Goal: Task Accomplishment & Management: Manage account settings

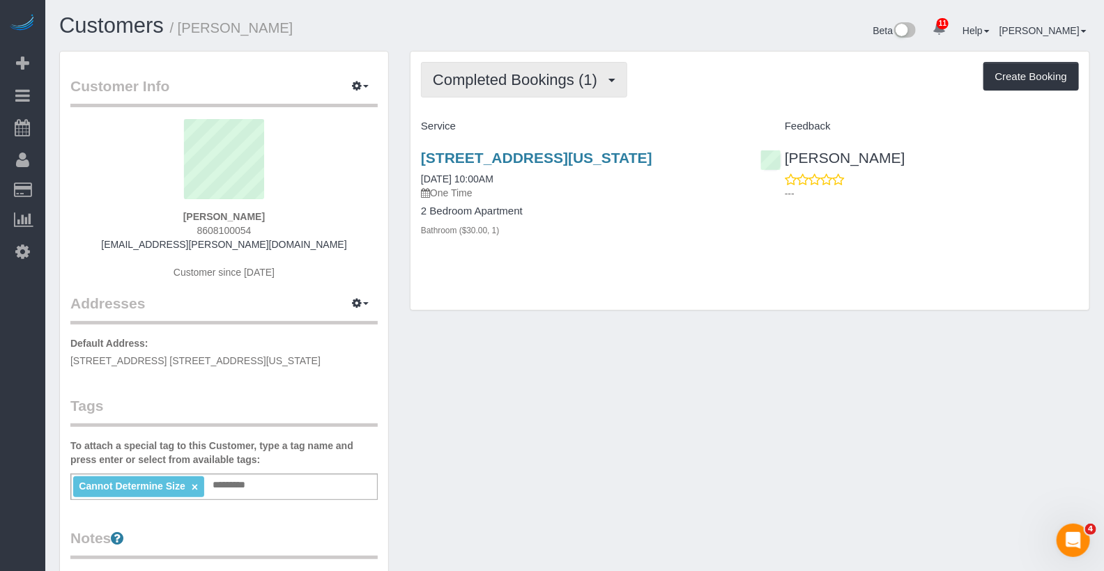
click at [553, 74] on span "Completed Bookings (1)" at bounding box center [518, 79] width 171 height 17
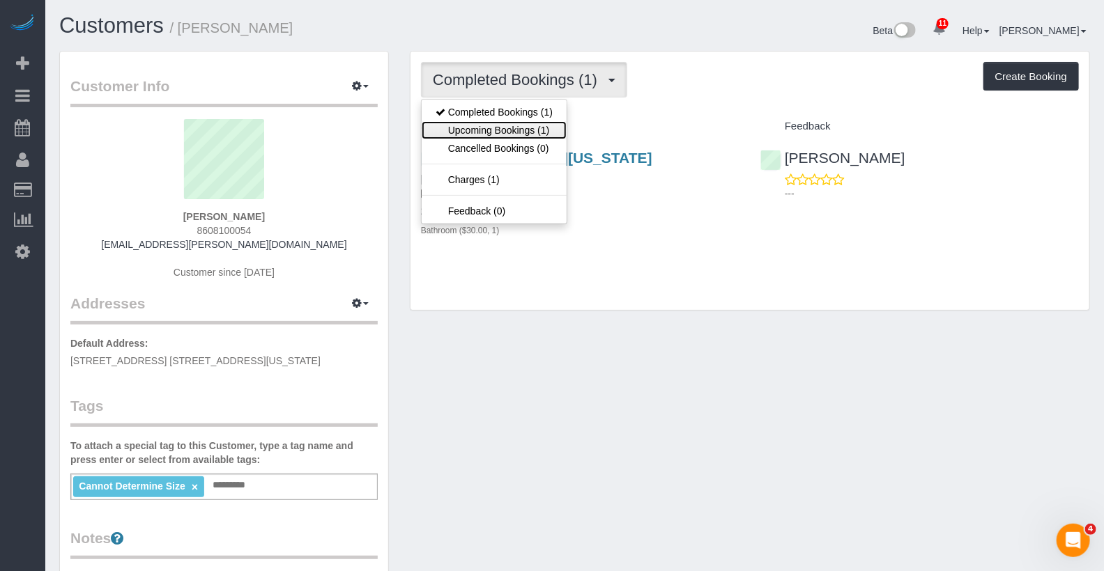
click at [545, 125] on link "Upcoming Bookings (1)" at bounding box center [494, 130] width 145 height 18
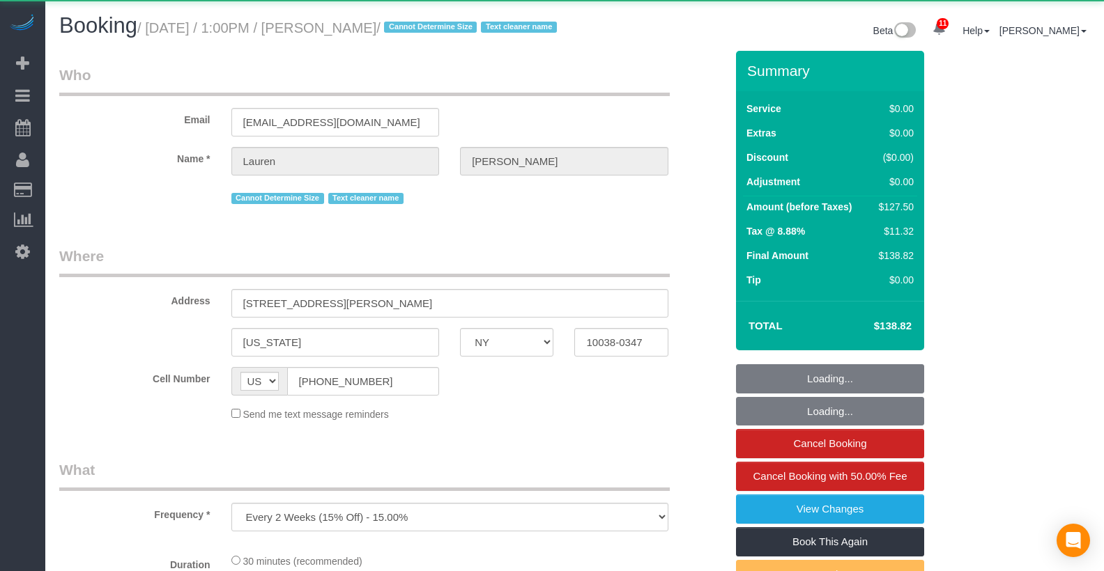
select select "NY"
select select "object:1022"
select select "string:stripe-pm_1REMk24VGloSiKo7t1T9C341"
select select "spot1"
select select "number:89"
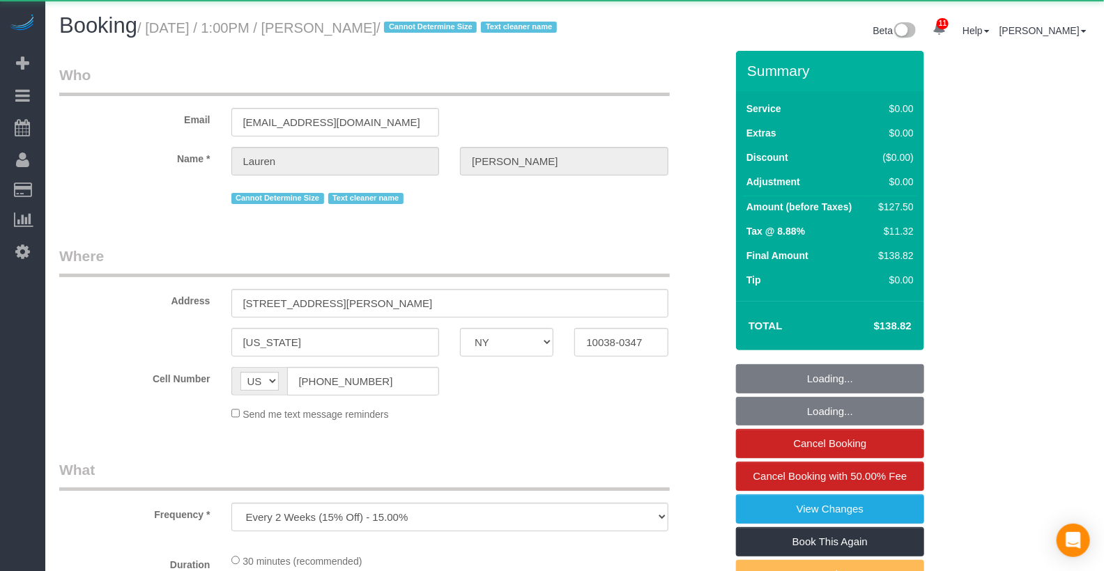
select select "number:90"
select select "number:15"
select select "number:5"
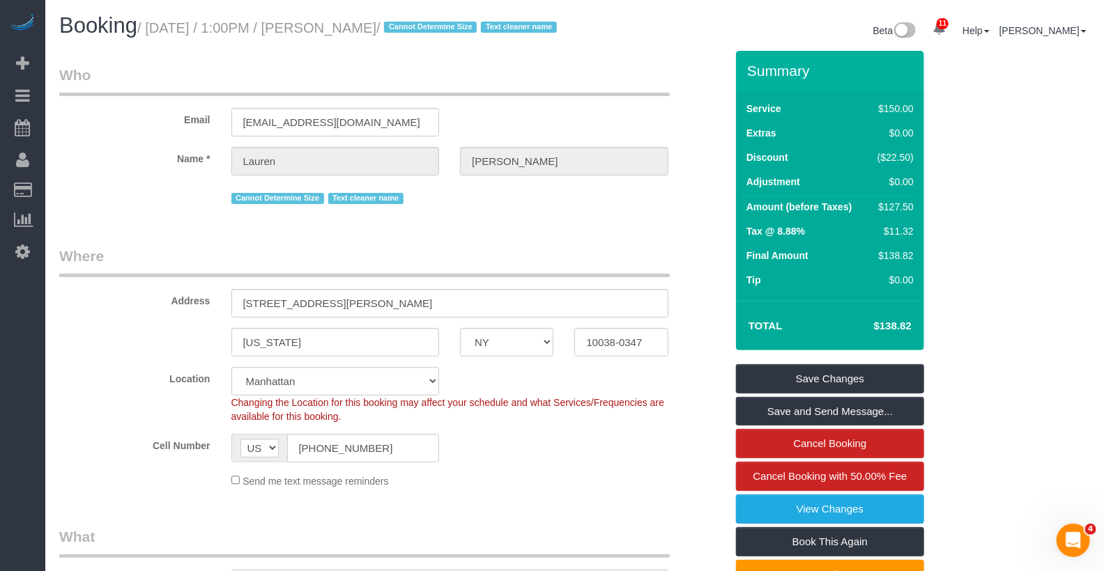
drag, startPoint x: 439, startPoint y: 29, endPoint x: 358, endPoint y: 28, distance: 80.9
click at [358, 29] on small "/ September 04, 2025 / 1:00PM / Lauren Dana / Cannot Determine Size Text cleane…" at bounding box center [349, 27] width 424 height 15
copy small "[PERSON_NAME]"
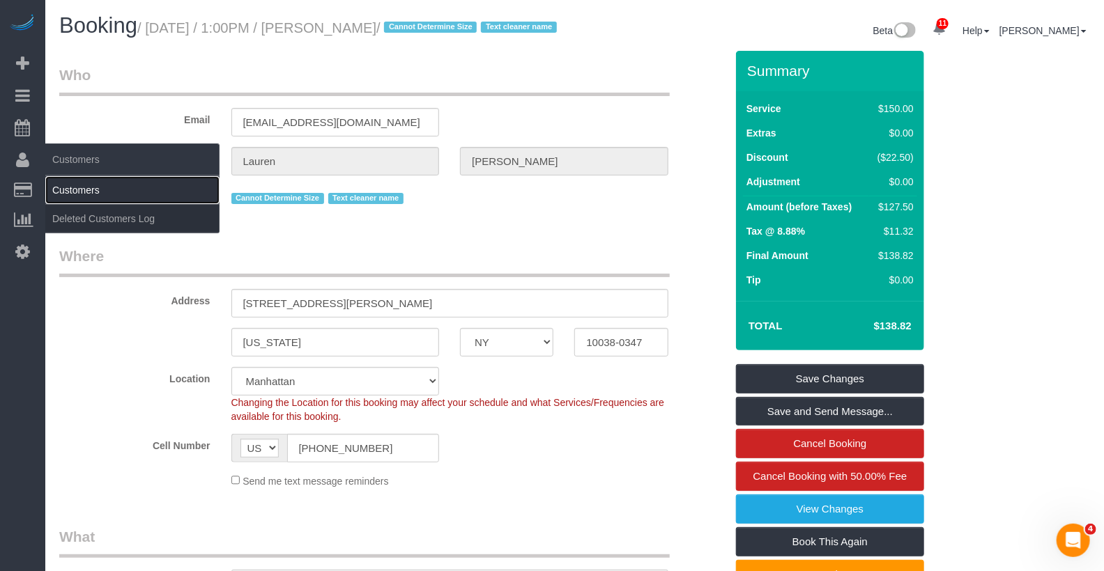
click at [108, 200] on link "Customers" at bounding box center [132, 190] width 174 height 28
click at [109, 196] on link "Customers" at bounding box center [132, 190] width 174 height 28
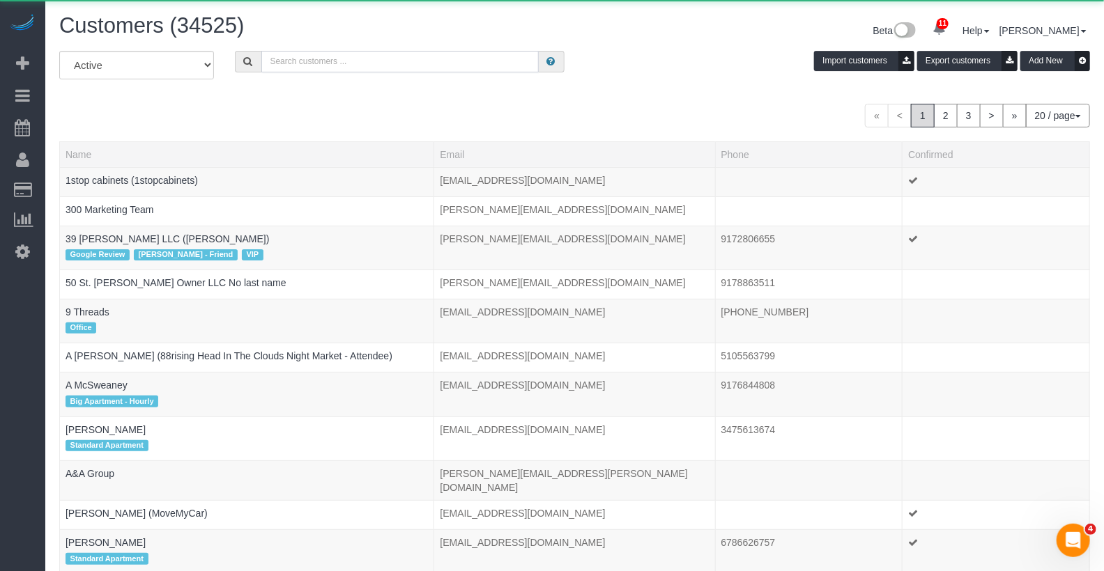
click at [410, 61] on input "text" at bounding box center [399, 62] width 277 height 22
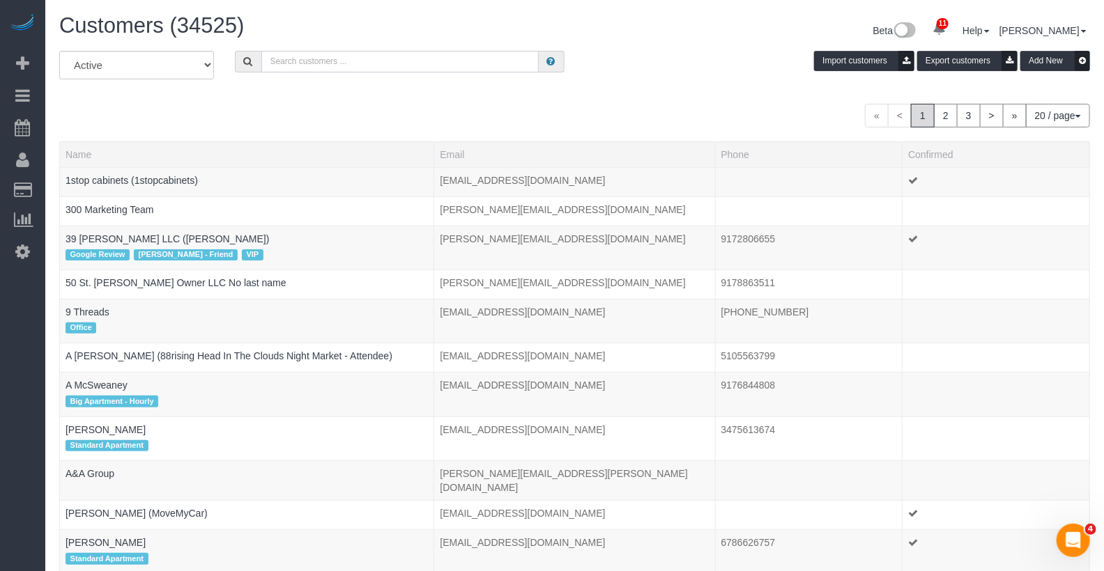
paste input "[PERSON_NAME]"
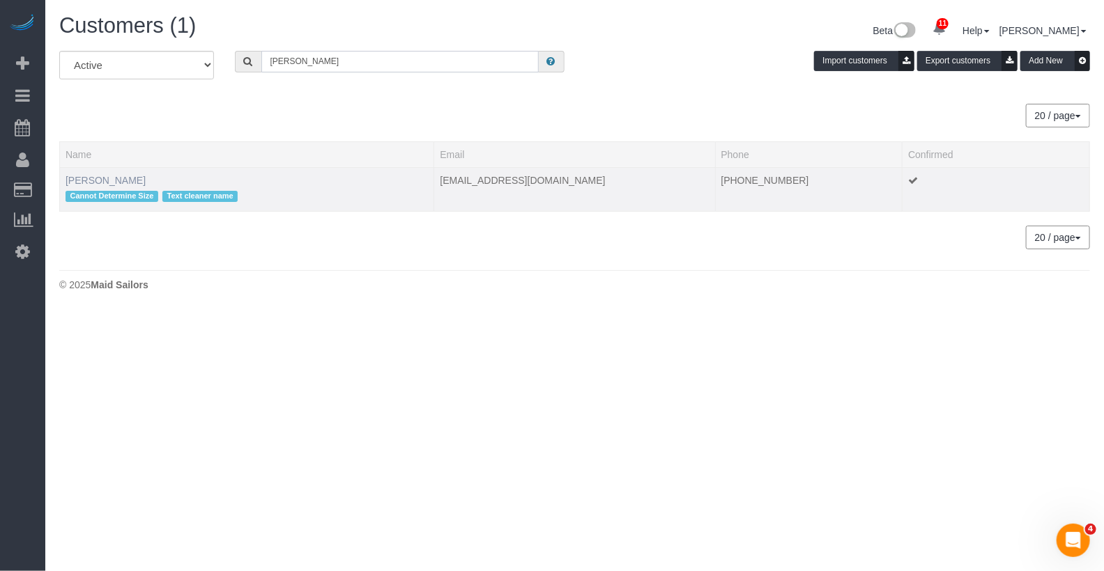
type input "[PERSON_NAME]"
click at [116, 178] on link "[PERSON_NAME]" at bounding box center [106, 180] width 80 height 11
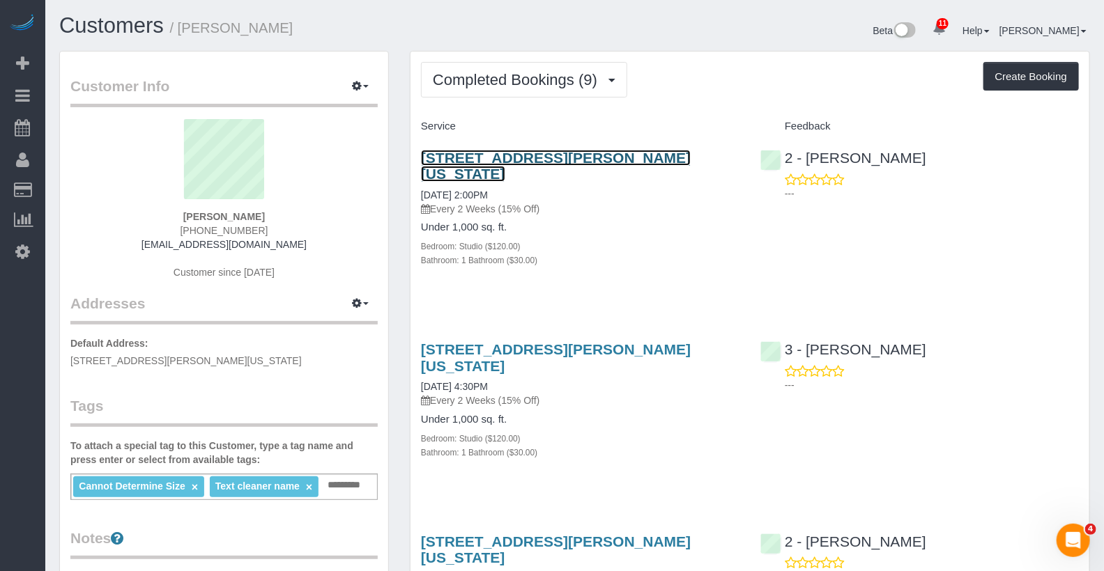
click at [589, 156] on link "[STREET_ADDRESS][PERSON_NAME][US_STATE]" at bounding box center [556, 166] width 270 height 32
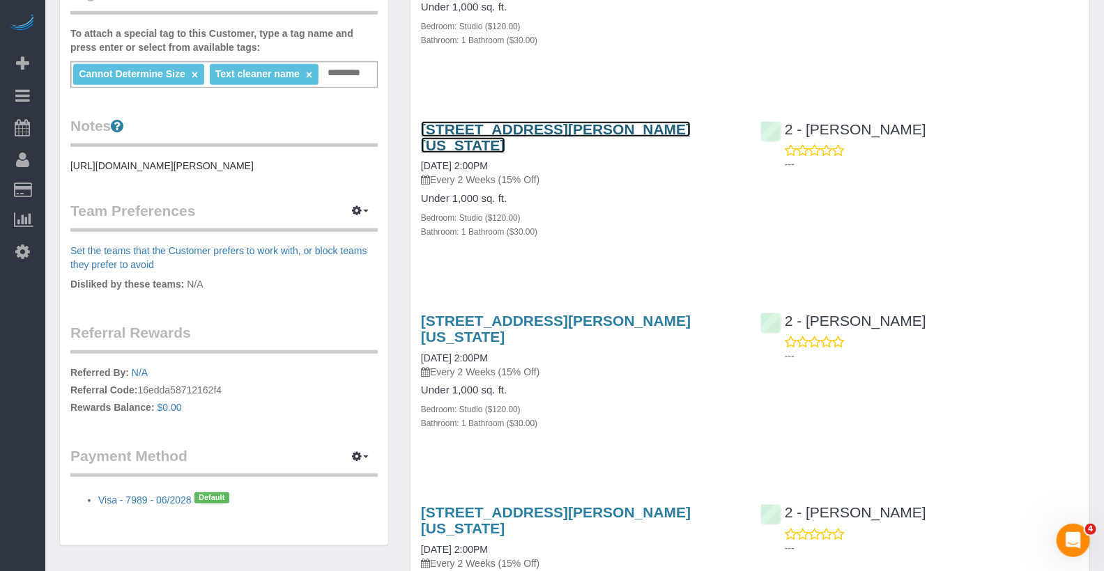
click at [573, 132] on link "[STREET_ADDRESS][PERSON_NAME][US_STATE]" at bounding box center [556, 137] width 270 height 32
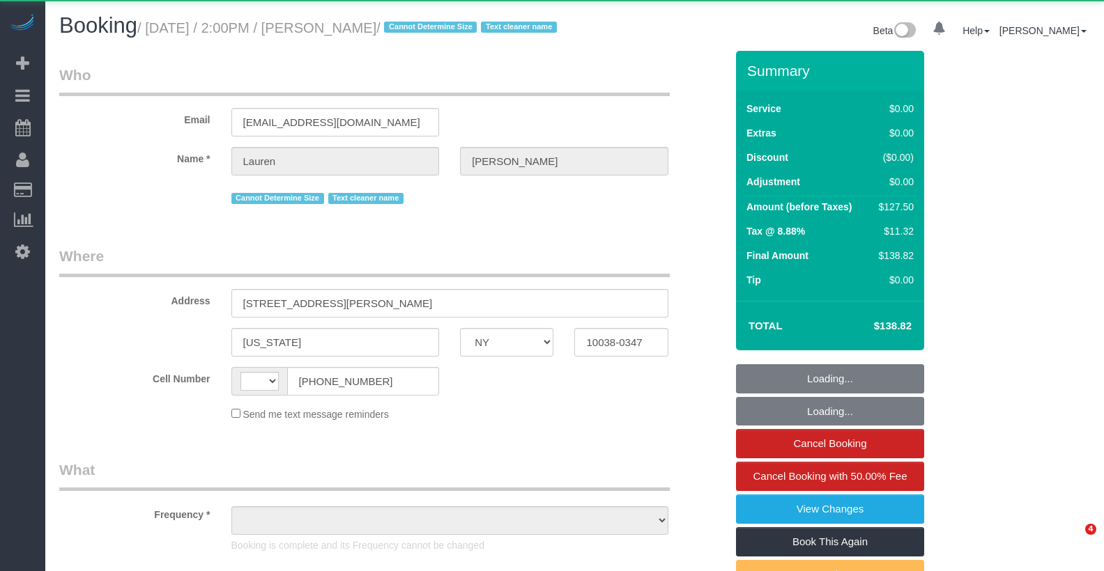
select select "NY"
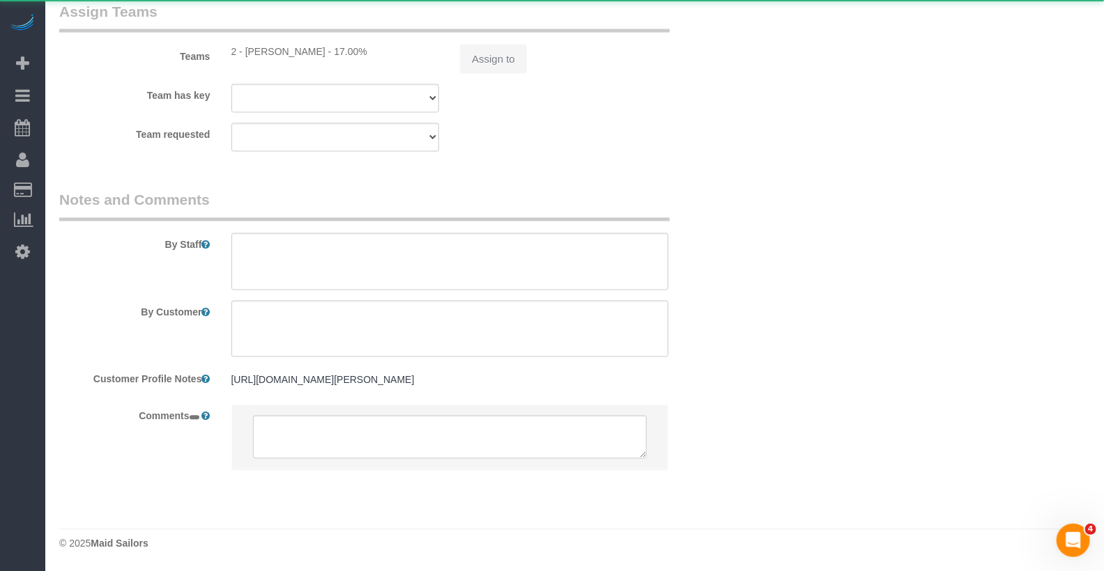
select select "string:US"
select select "object:735"
select select "number:89"
select select "number:90"
select select "number:15"
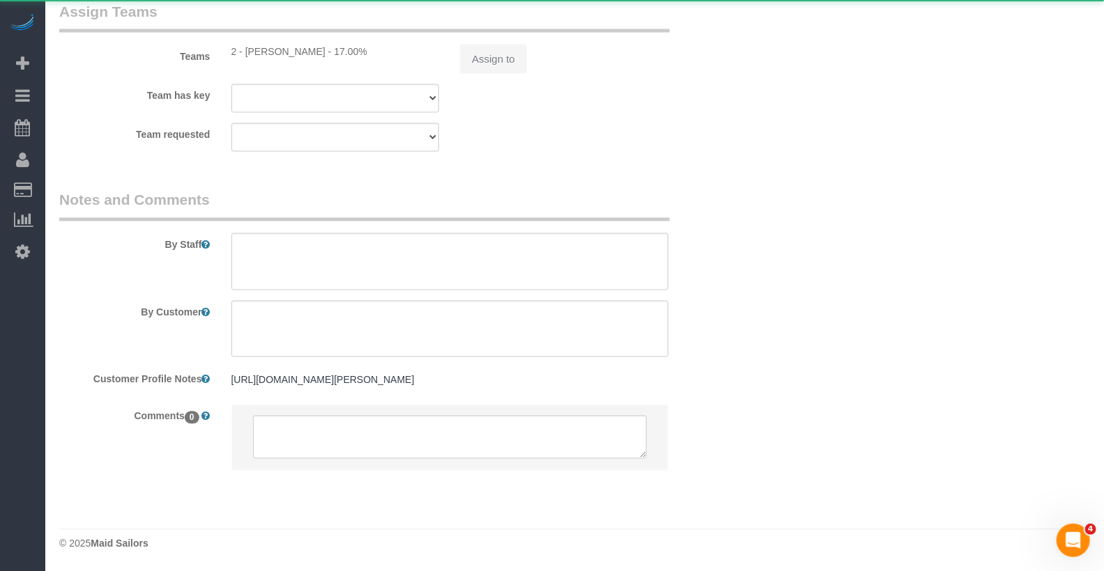
select select "number:5"
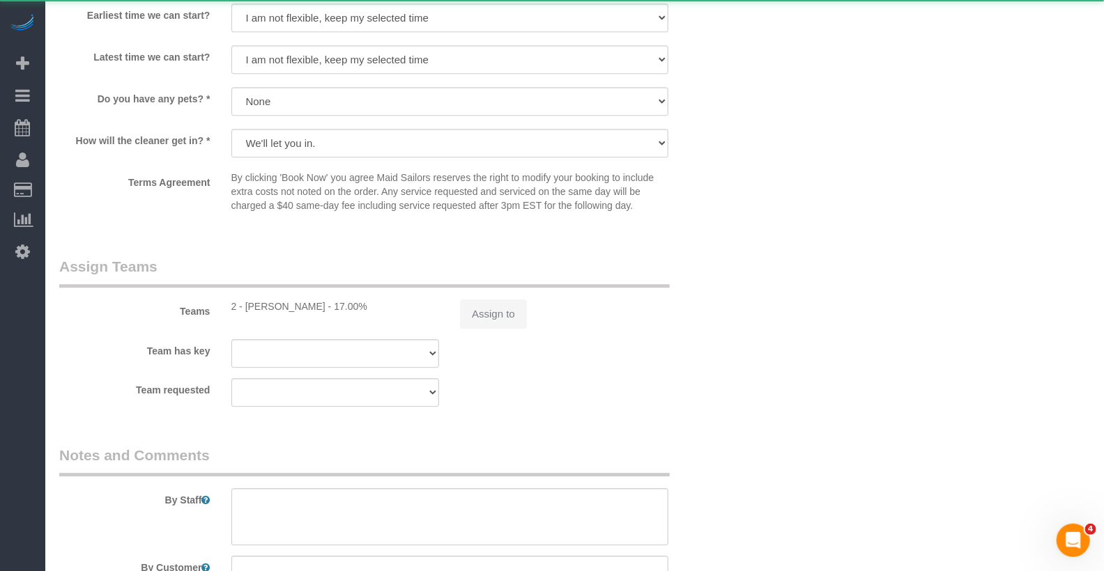
select select "object:989"
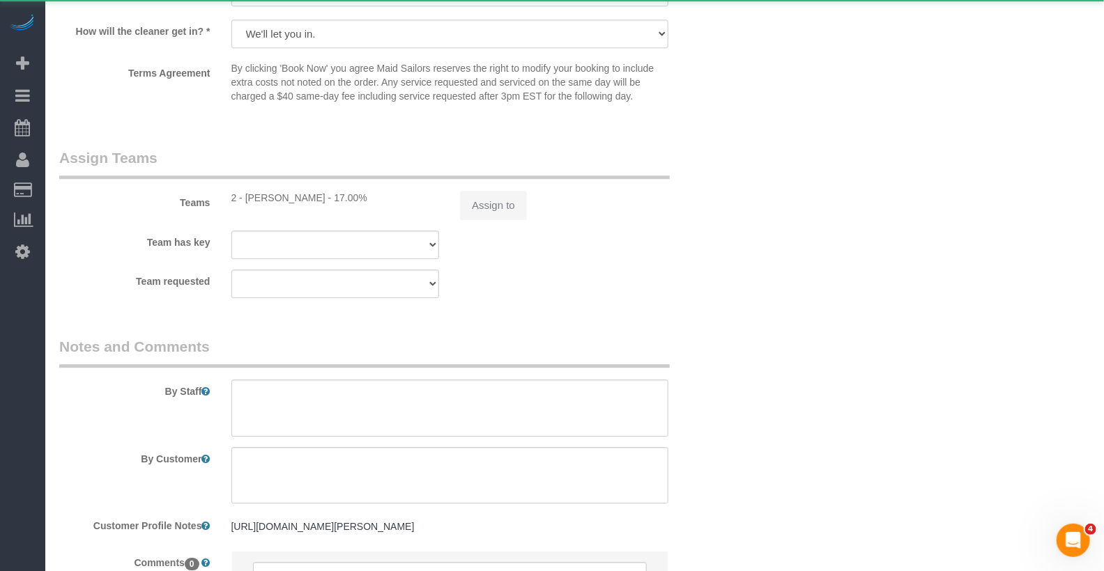
select select "string:stripe-pm_1REMk24VGloSiKo7t1T9C341"
select select "spot1"
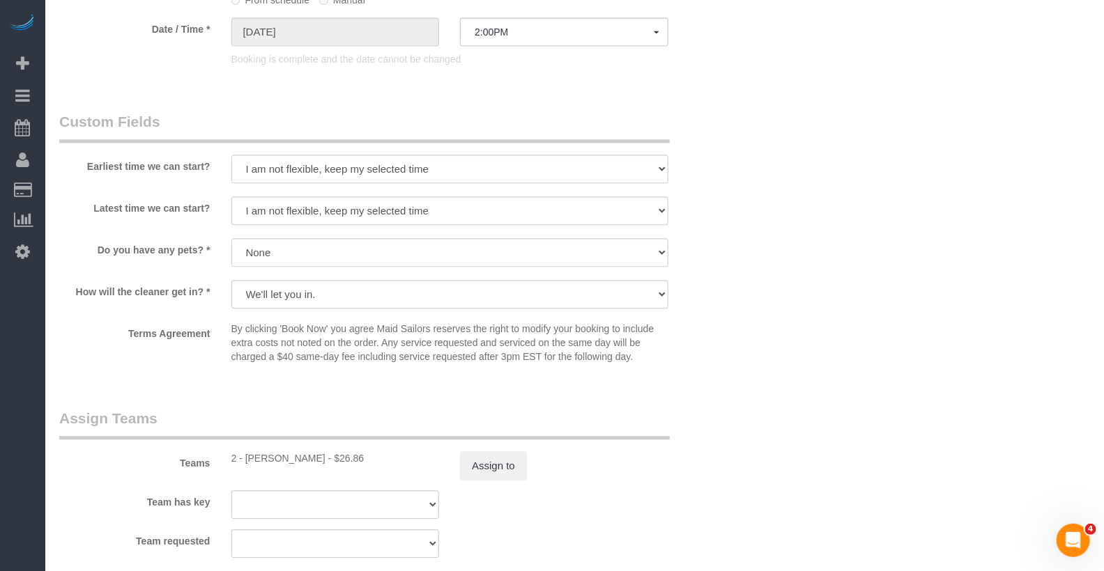
scroll to position [1516, 0]
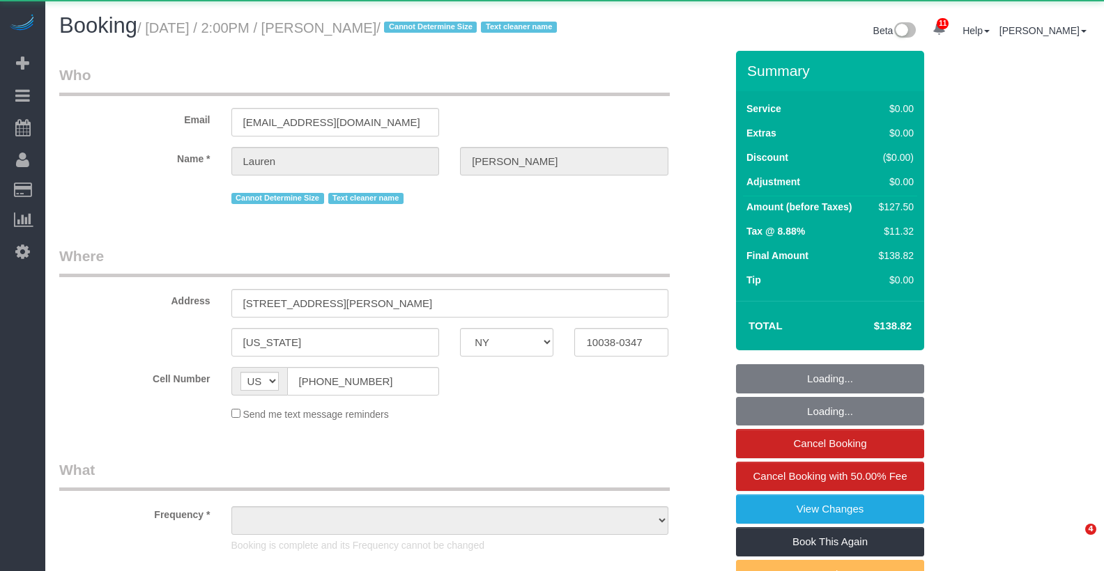
select select "NY"
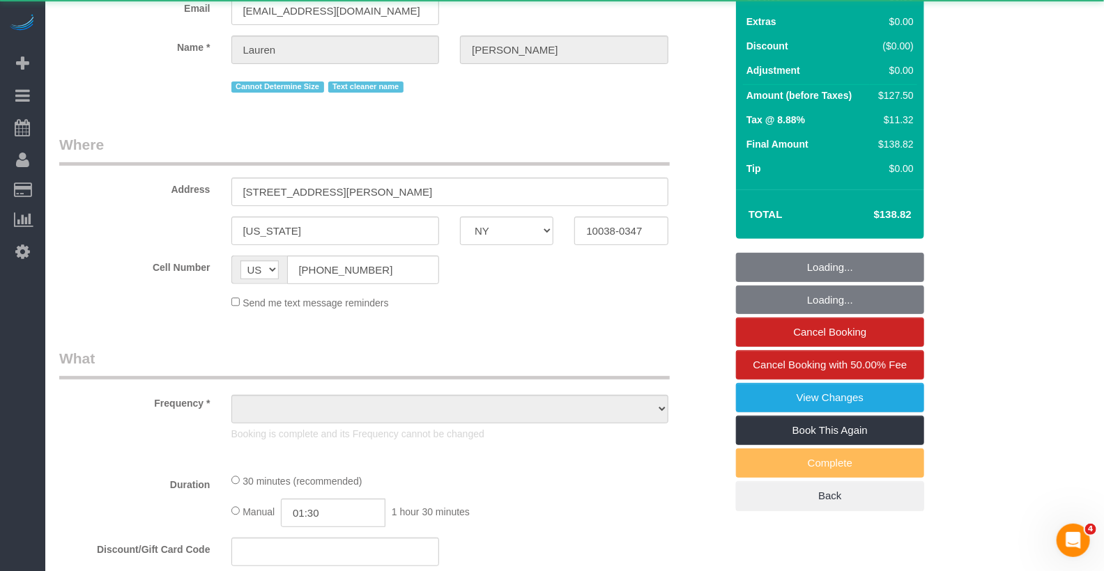
select select "object:732"
select select "string:stripe-pm_1REMk24VGloSiKo7t1T9C341"
select select "number:89"
select select "number:90"
select select "number:15"
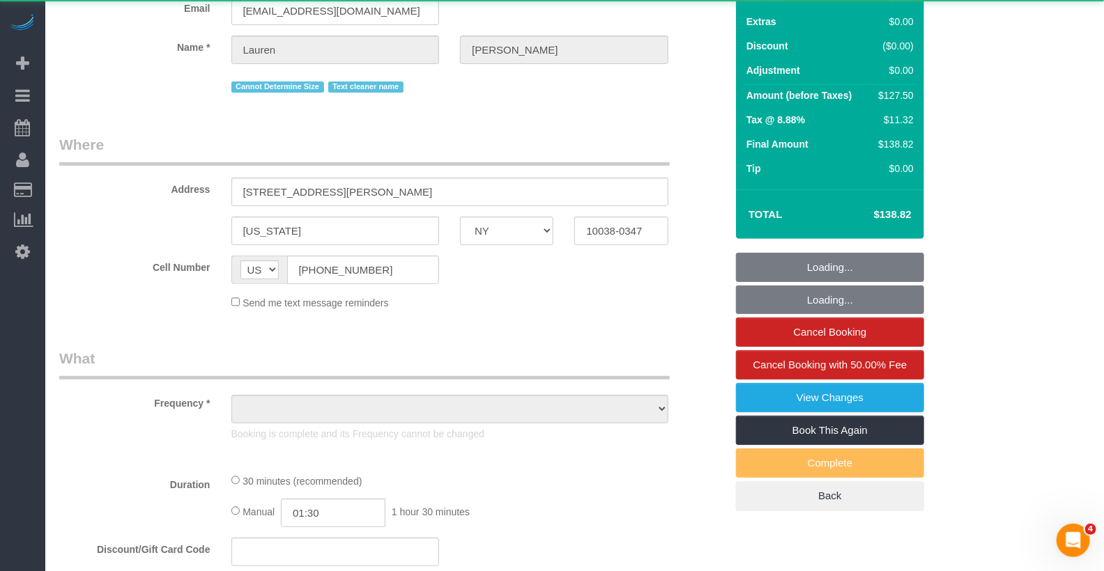
select select "number:5"
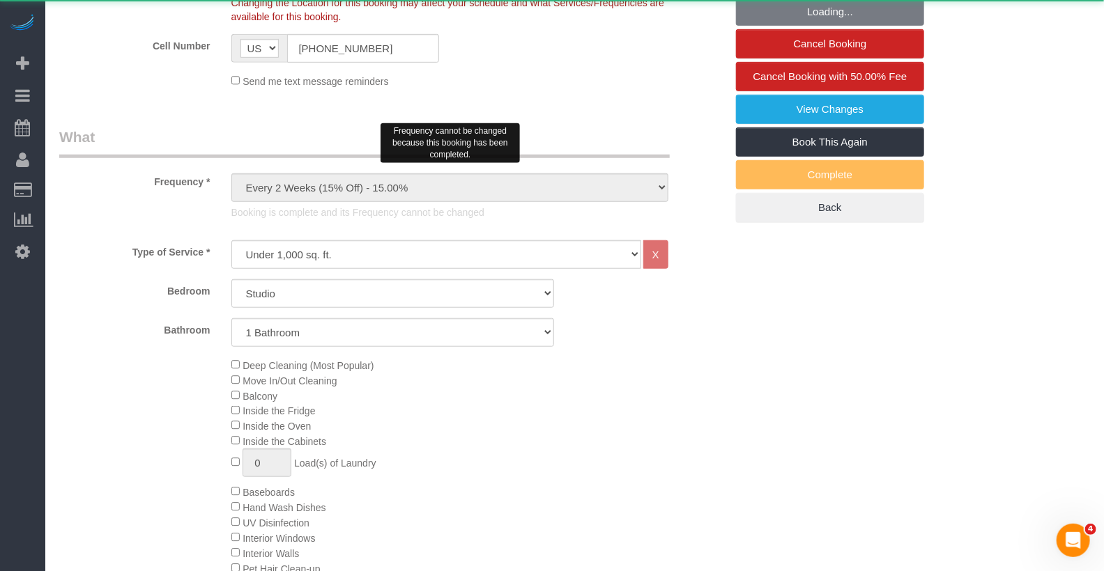
select select "object:1413"
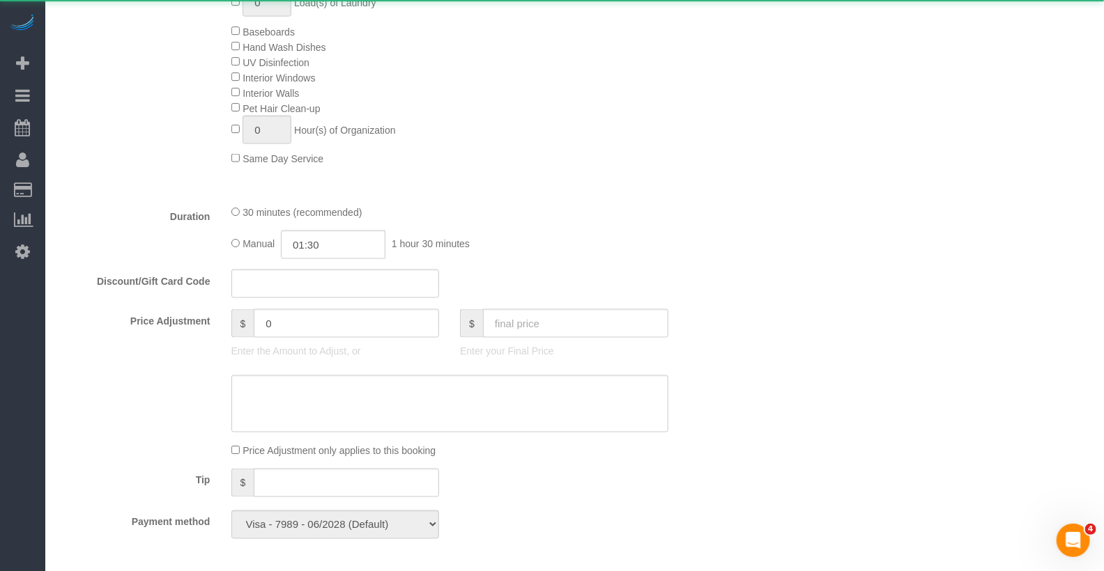
select select "spot1"
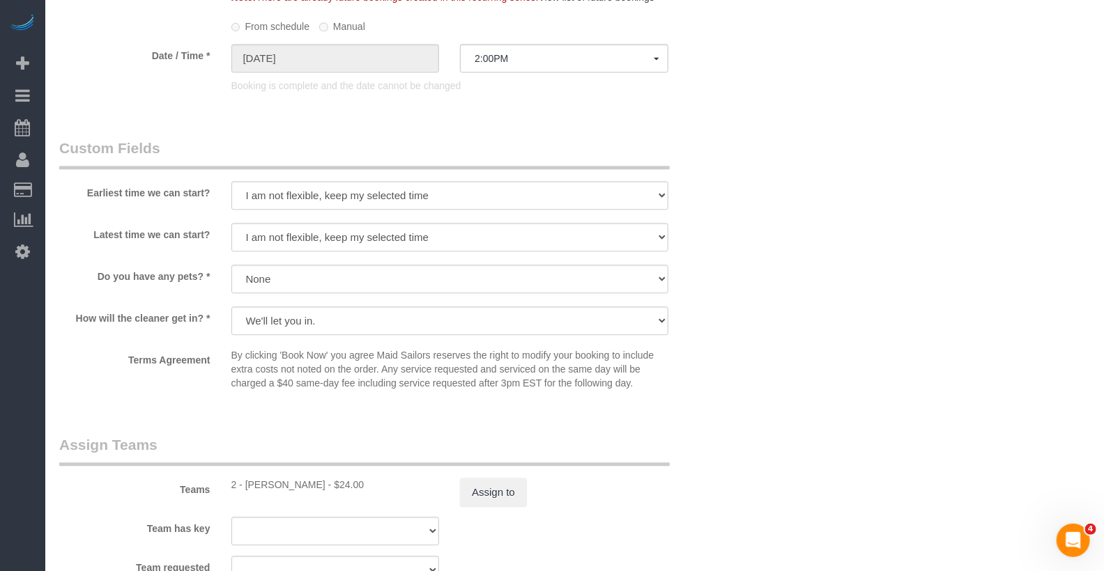
scroll to position [1967, 0]
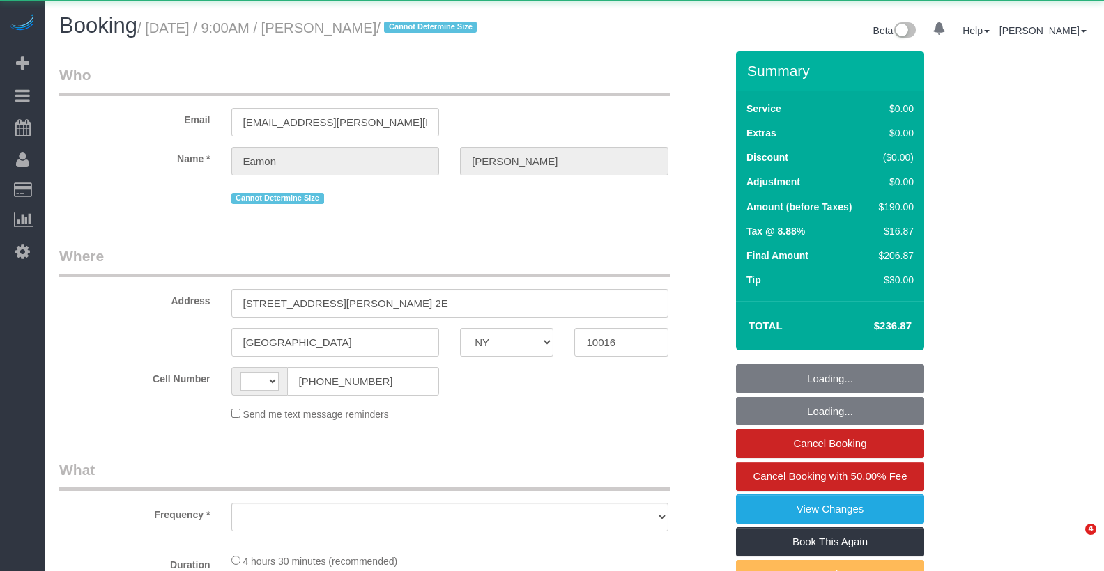
select select "NY"
select select "string:[GEOGRAPHIC_DATA]"
select select "object:717"
select select "2"
select select "spot1"
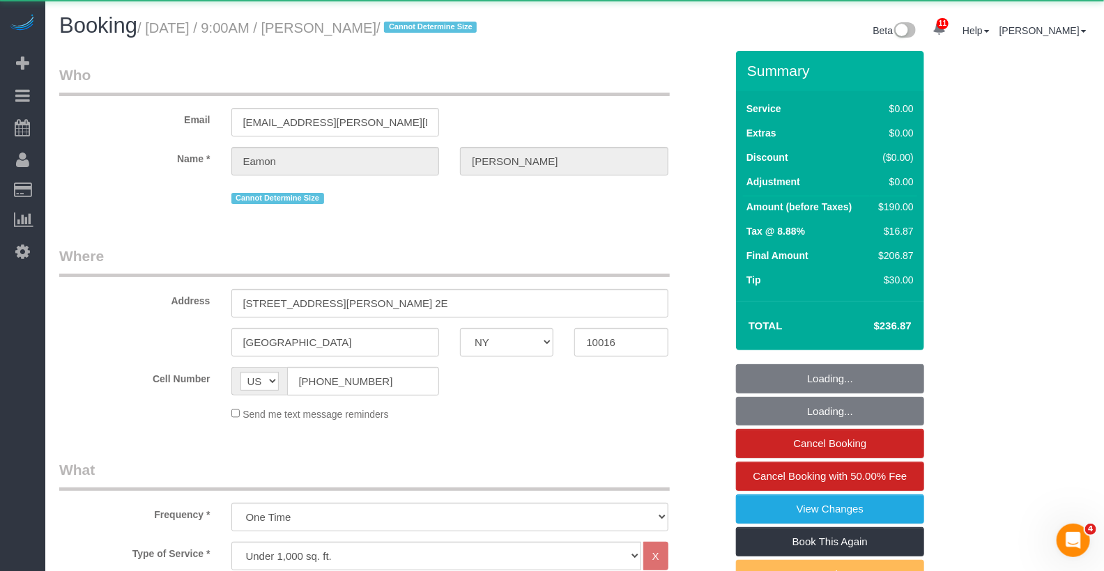
select select "number:89"
select select "number:90"
select select "number:15"
select select "number:5"
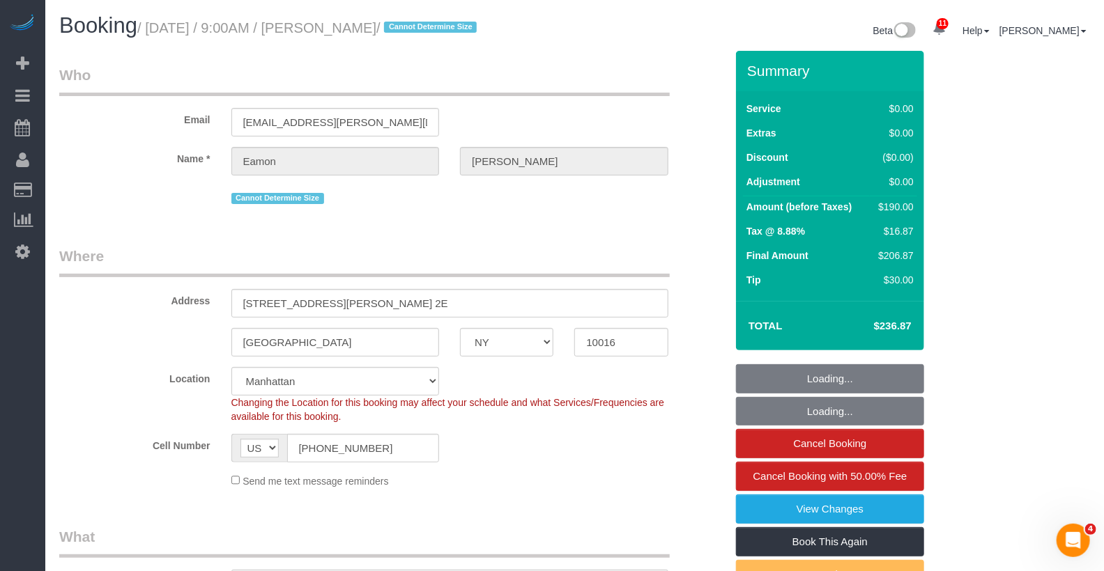
select select "object:976"
select select "2"
select select "string:stripe-card_1Bq8BS4VGloSiKo7RqbAkbgv"
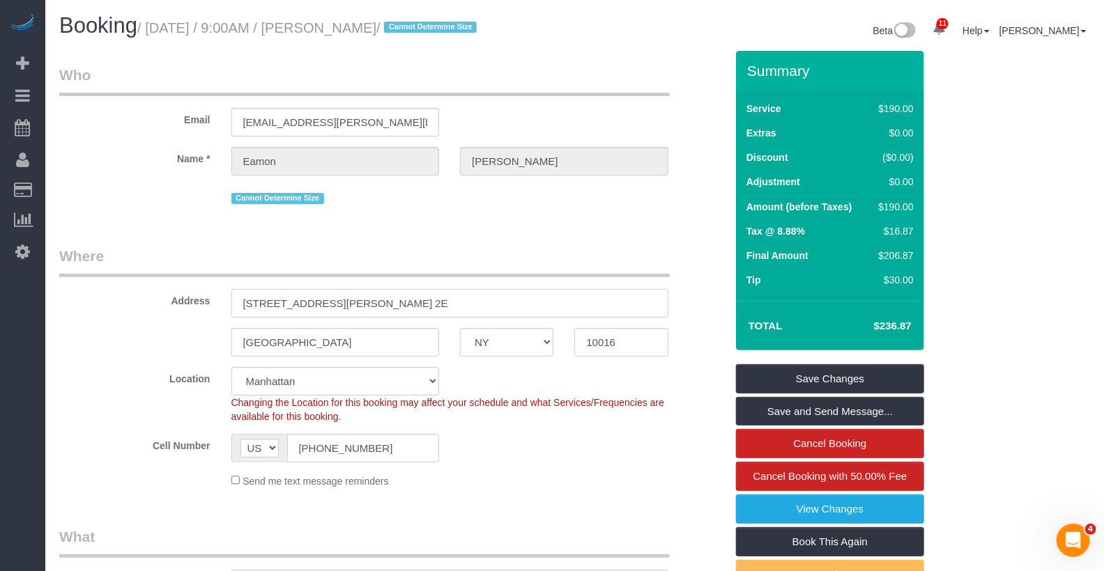
drag, startPoint x: 389, startPoint y: 309, endPoint x: 231, endPoint y: 302, distance: 158.4
click at [231, 302] on input "[STREET_ADDRESS][PERSON_NAME] 2E" at bounding box center [449, 303] width 437 height 29
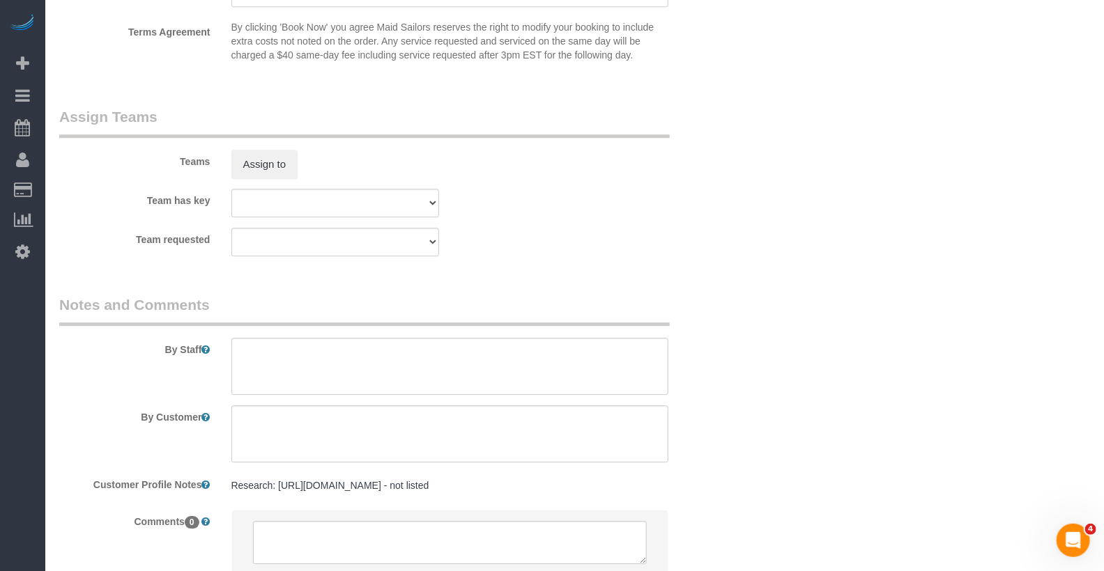
scroll to position [1841, 0]
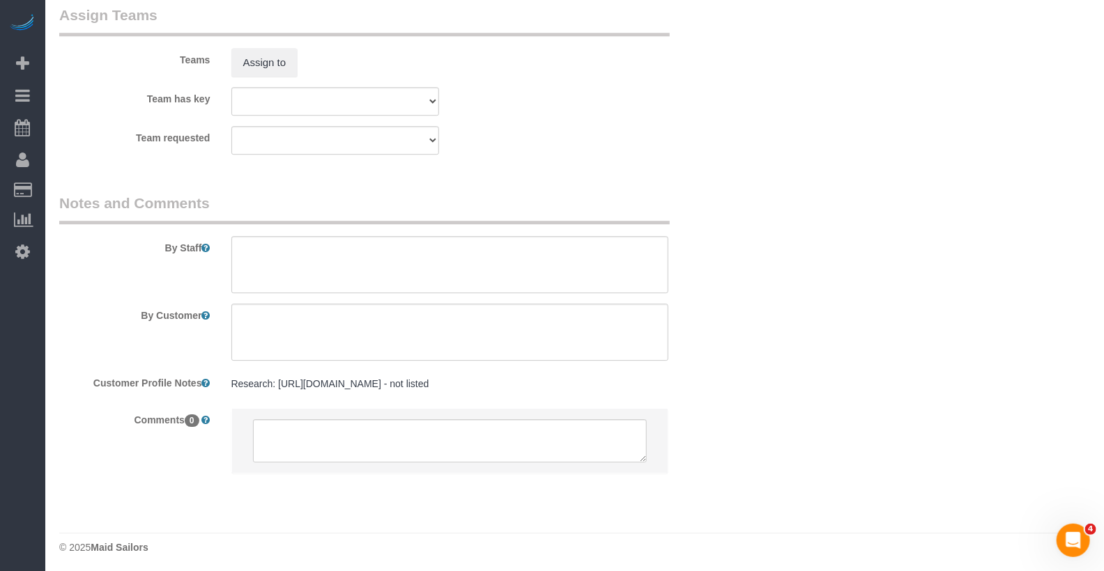
click at [316, 378] on pre "Research: [URL][DOMAIN_NAME] - not listed" at bounding box center [449, 384] width 437 height 14
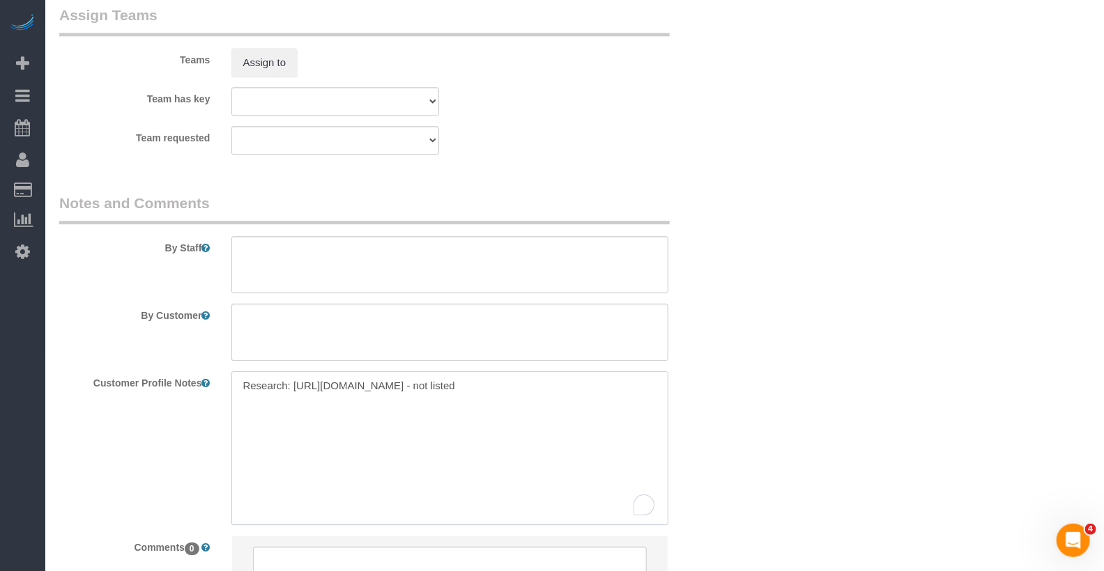
drag, startPoint x: 389, startPoint y: 380, endPoint x: 199, endPoint y: 355, distance: 191.8
click at [199, 355] on sui-booking-comments "By Staff By Customer Customer Profile Notes Research: [URL][DOMAIN_NAME] - not …" at bounding box center [392, 404] width 666 height 422
paste textarea "[URL][DOMAIN_NAME][PERSON_NAME]"
type textarea "[URL][DOMAIN_NAME][PERSON_NAME] 2bed/1bath"
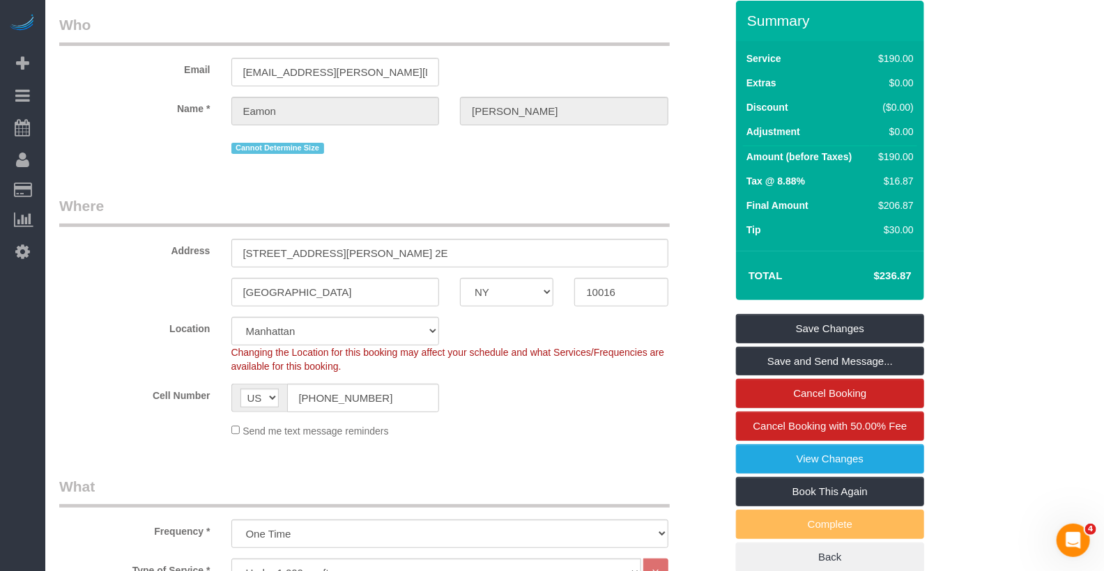
scroll to position [89, 0]
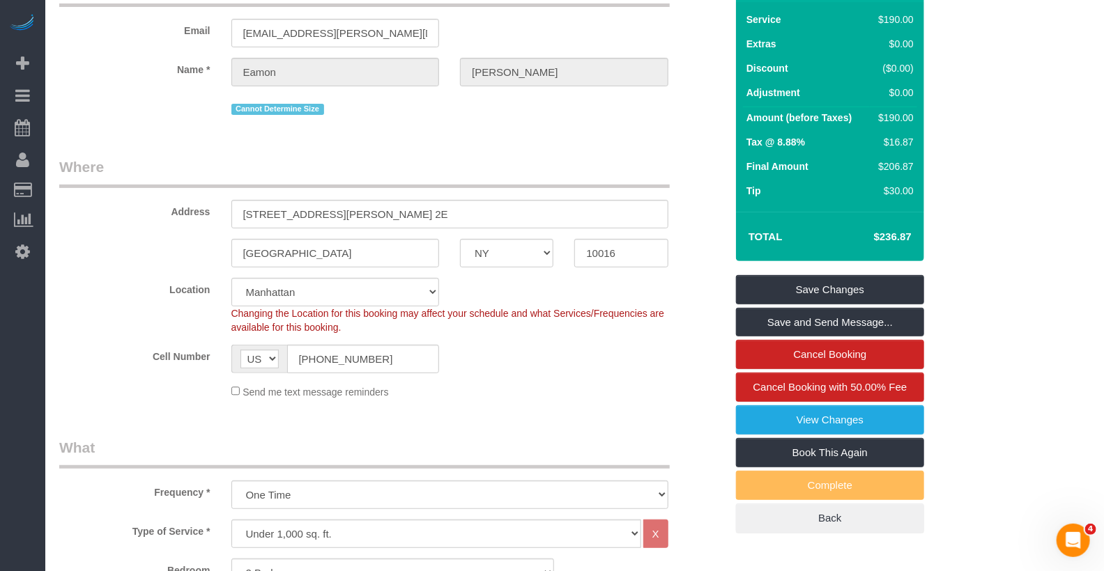
click at [328, 308] on span "Changing the Location for this booking may affect your schedule and what Servic…" at bounding box center [447, 320] width 433 height 25
click at [328, 293] on select "[GEOGRAPHIC_DATA] [GEOGRAPHIC_DATA] [GEOGRAPHIC_DATA] [GEOGRAPHIC_DATA] [GEOGRA…" at bounding box center [335, 292] width 208 height 29
select select "6"
click at [231, 278] on select "[GEOGRAPHIC_DATA] [GEOGRAPHIC_DATA] [GEOGRAPHIC_DATA] [GEOGRAPHIC_DATA] [GEOGRA…" at bounding box center [335, 292] width 208 height 29
select select "object:1787"
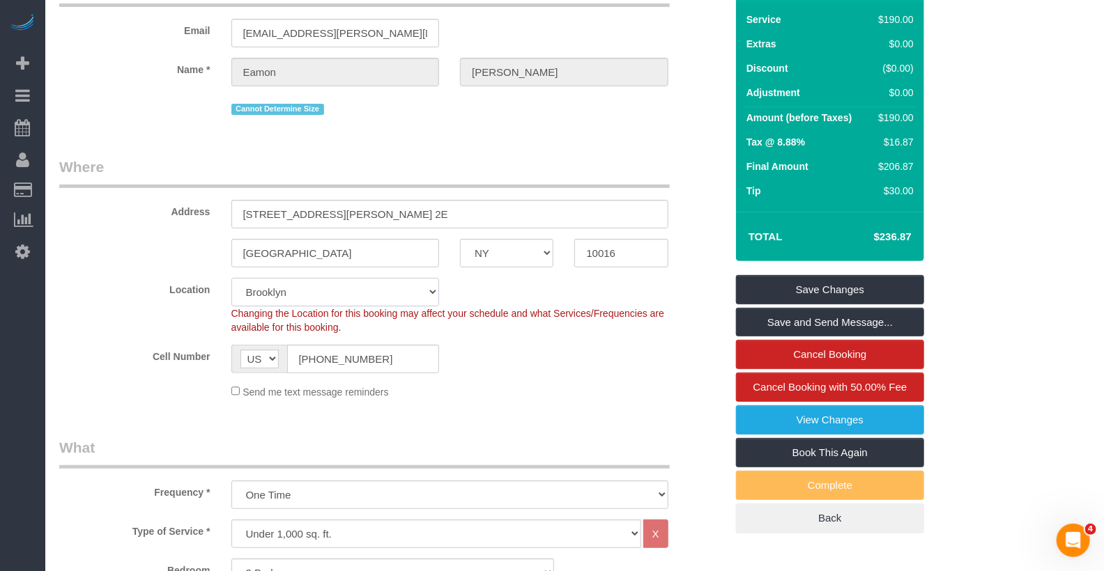
select select "2"
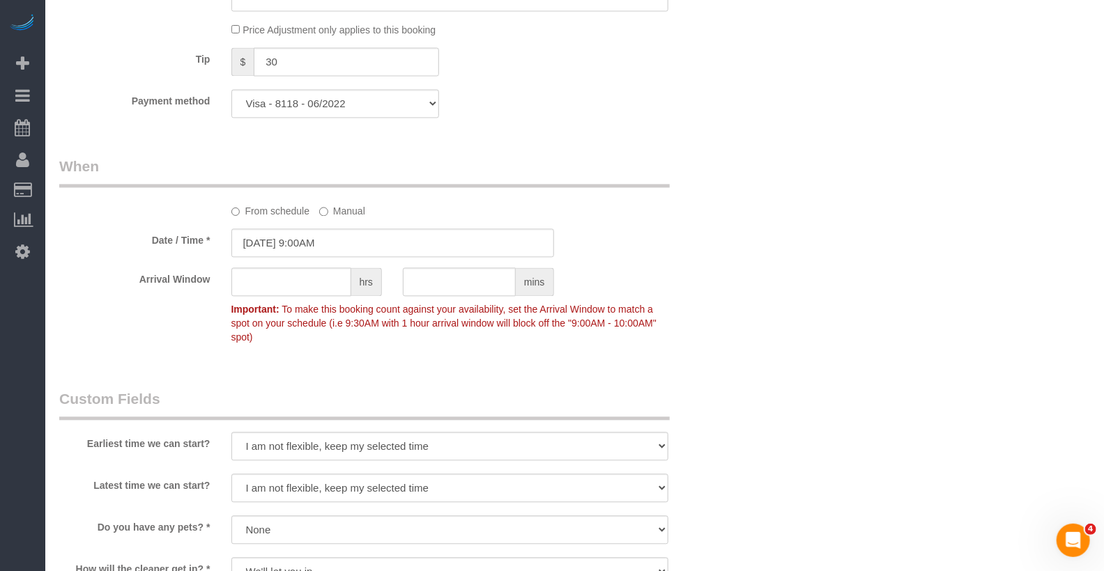
scroll to position [1465, 0]
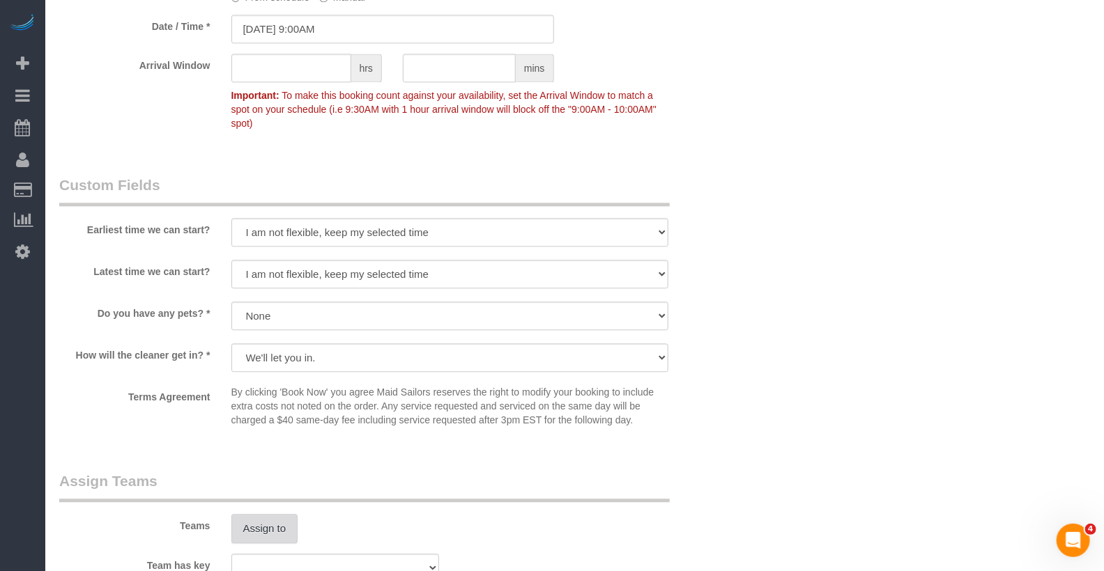
click at [270, 537] on button "Assign to" at bounding box center [264, 528] width 67 height 29
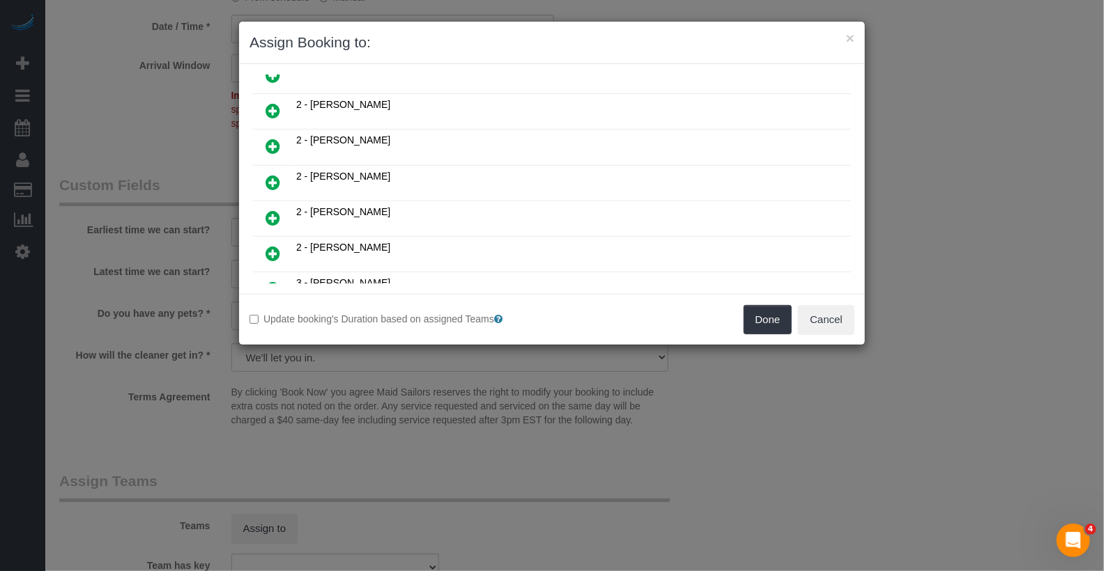
scroll to position [406, 0]
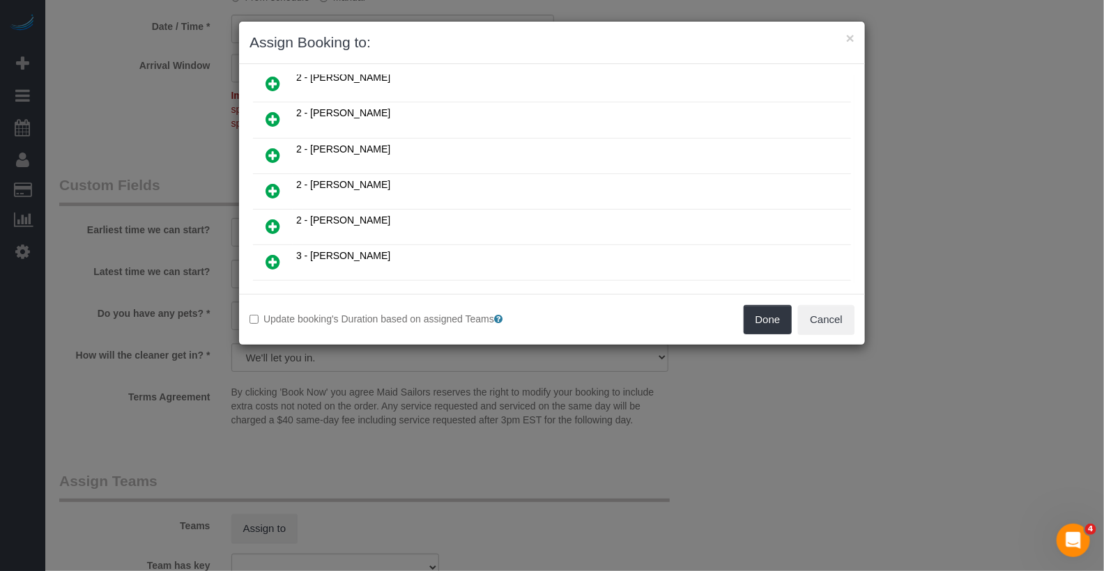
click at [267, 289] on icon at bounding box center [273, 297] width 15 height 17
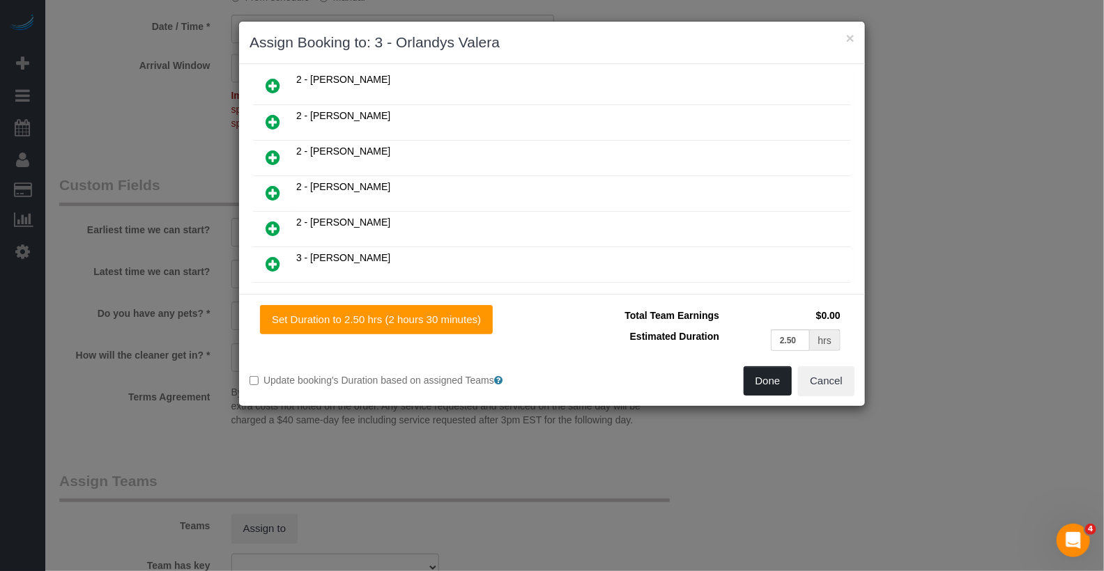
click at [775, 367] on button "Done" at bounding box center [768, 381] width 49 height 29
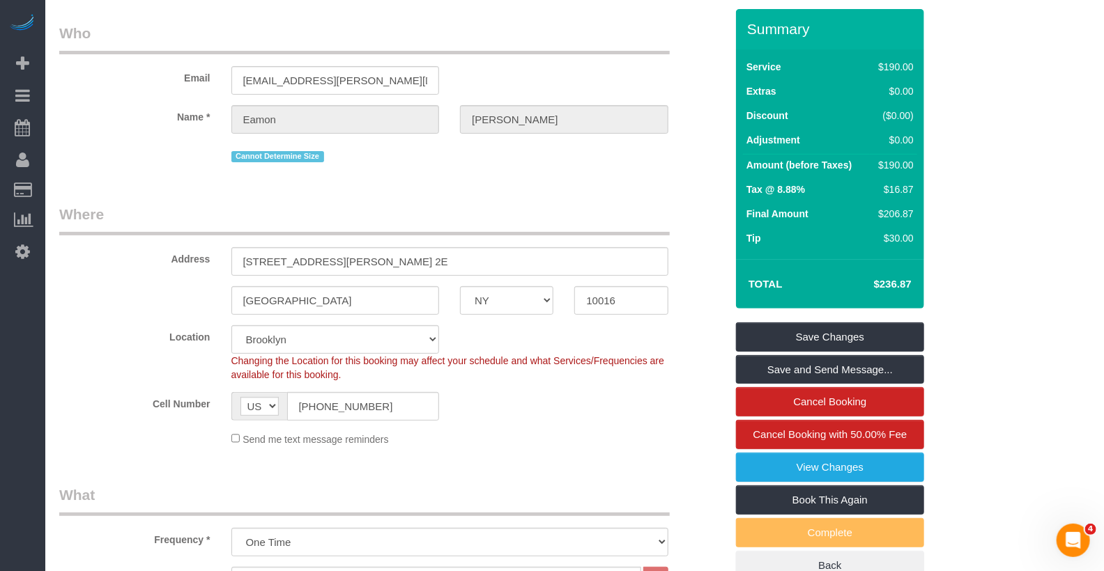
scroll to position [0, 0]
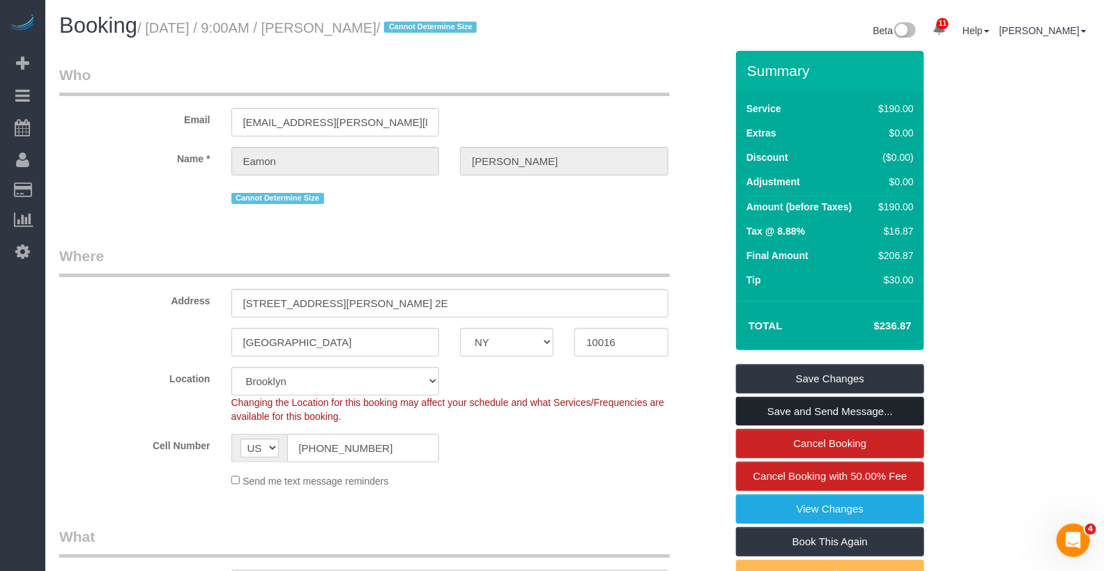
click at [803, 405] on link "Save and Send Message..." at bounding box center [830, 411] width 188 height 29
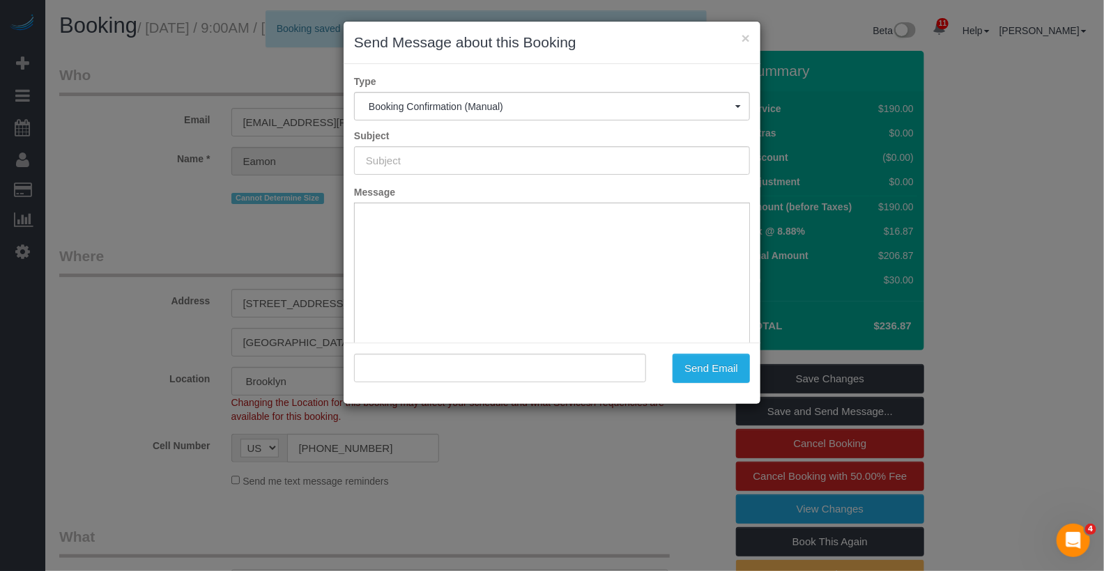
type input "Cleaning Confirmed for [DATE] 9:00am"
type input ""[PERSON_NAME]" <[PERSON_NAME][EMAIL_ADDRESS][PERSON_NAME][DOMAIN_NAME]>"
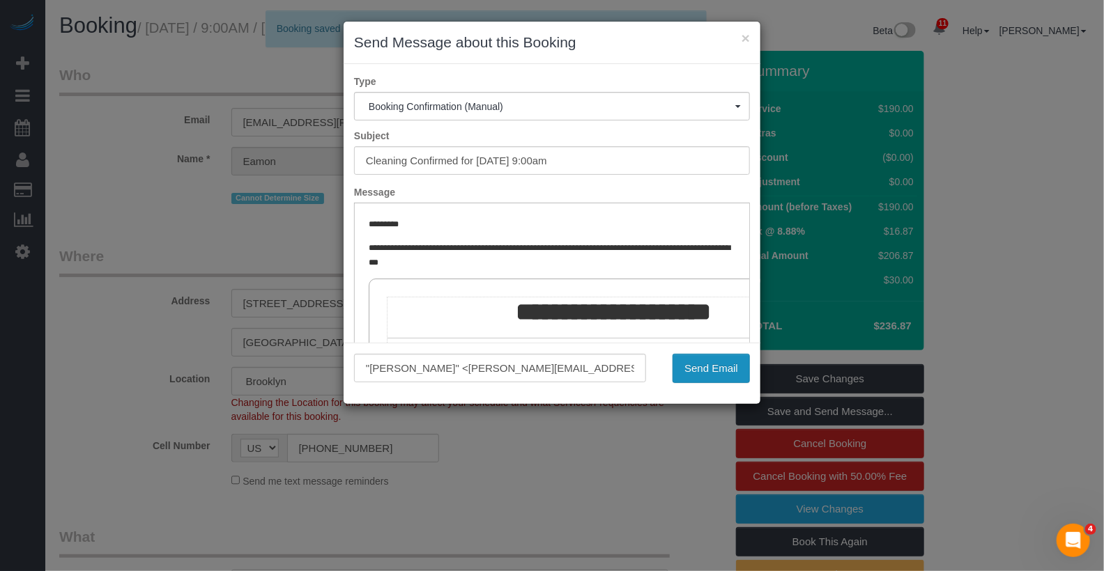
click at [699, 368] on button "Send Email" at bounding box center [711, 368] width 77 height 29
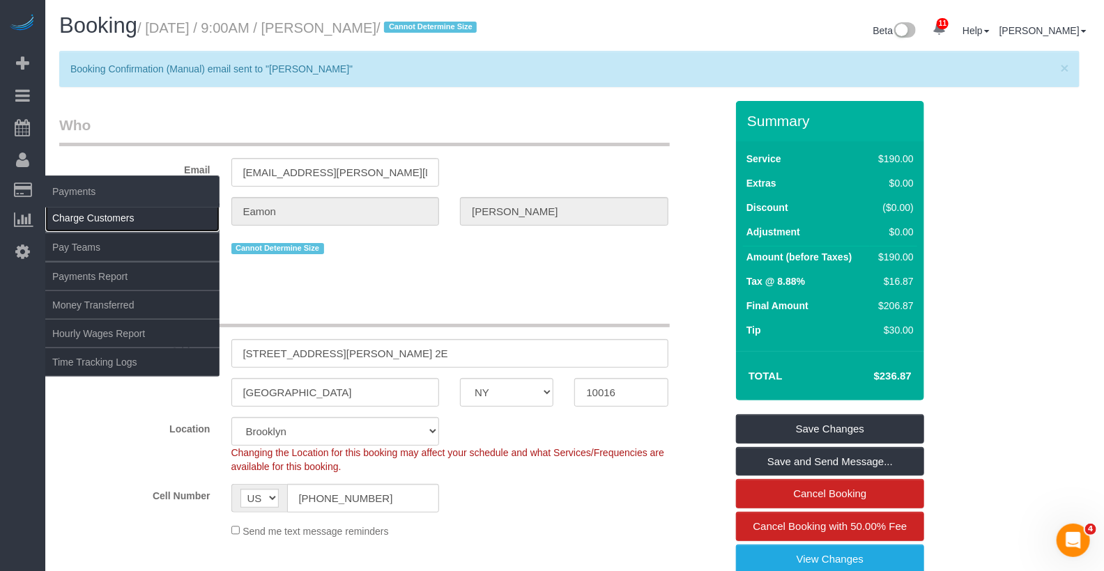
click at [82, 217] on link "Charge Customers" at bounding box center [132, 218] width 174 height 28
select select
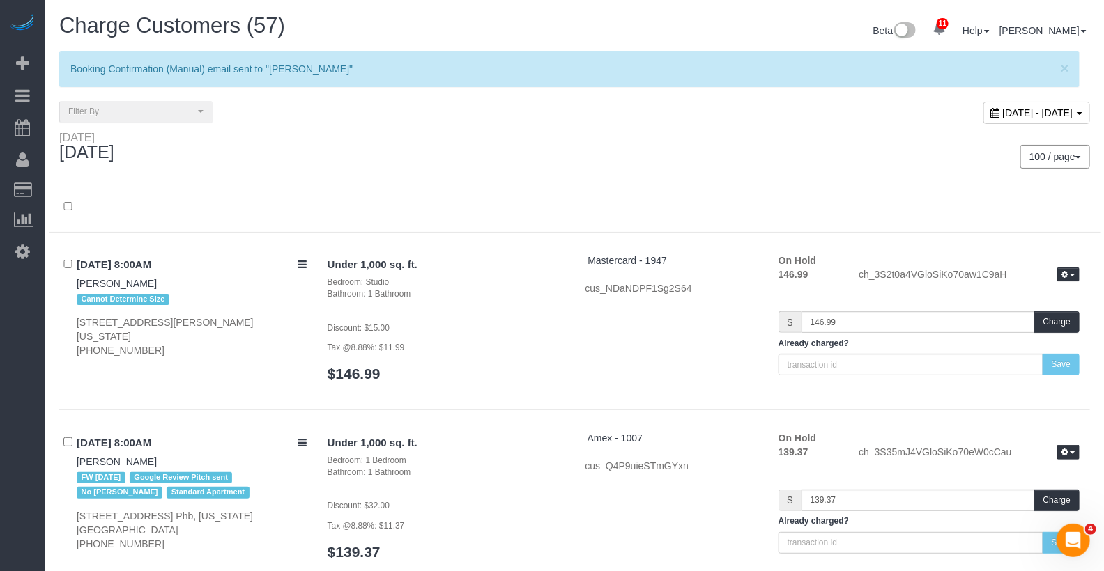
click at [1003, 115] on span "[DATE] - [DATE]" at bounding box center [1038, 112] width 70 height 11
type input "**********"
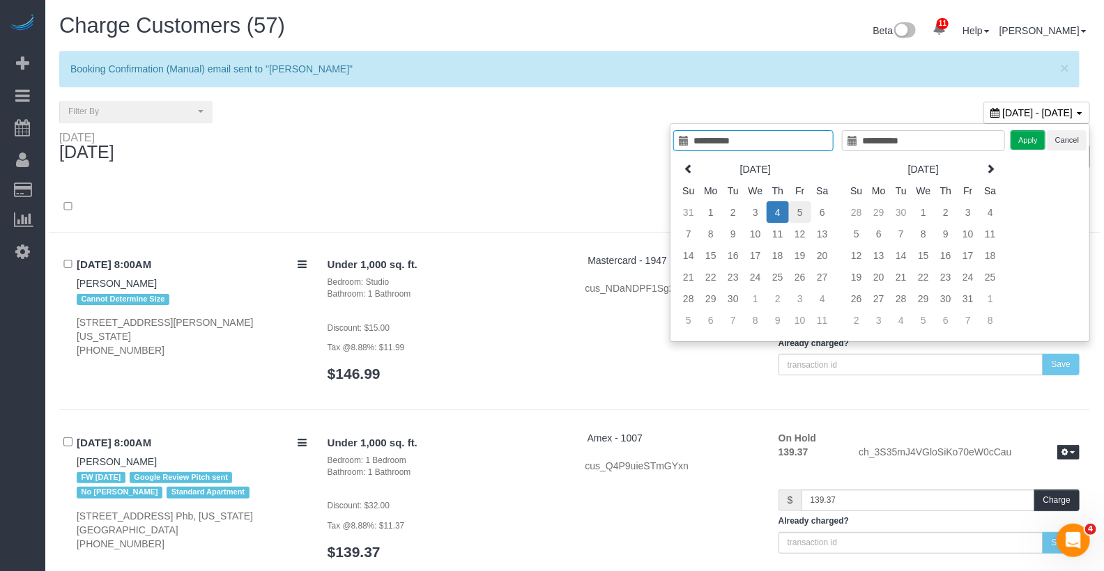
type input "**********"
click at [801, 208] on td "5" at bounding box center [800, 212] width 22 height 22
type input "**********"
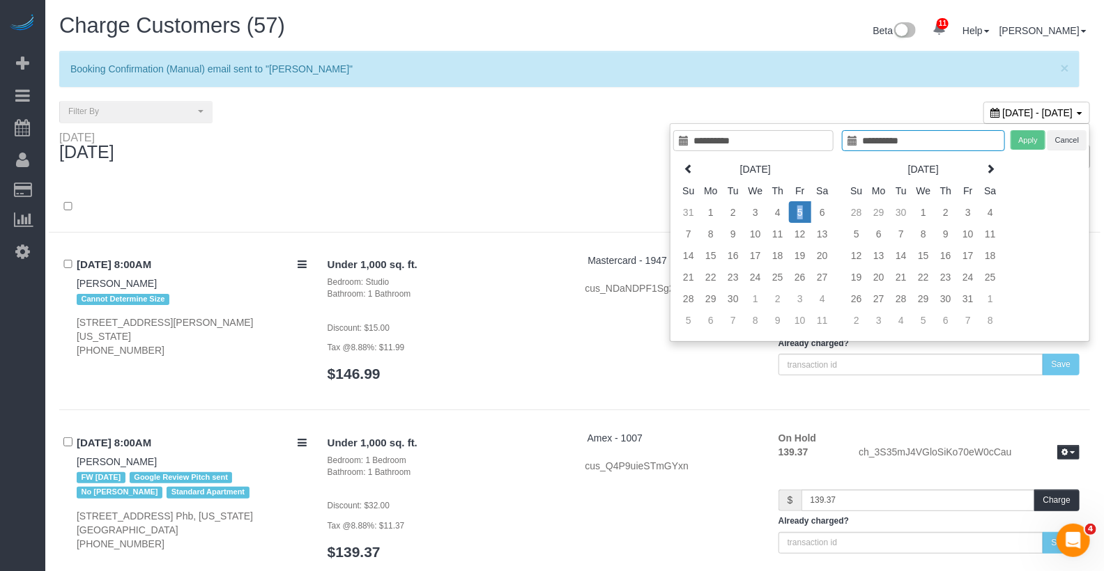
click at [801, 208] on td "5" at bounding box center [800, 212] width 22 height 22
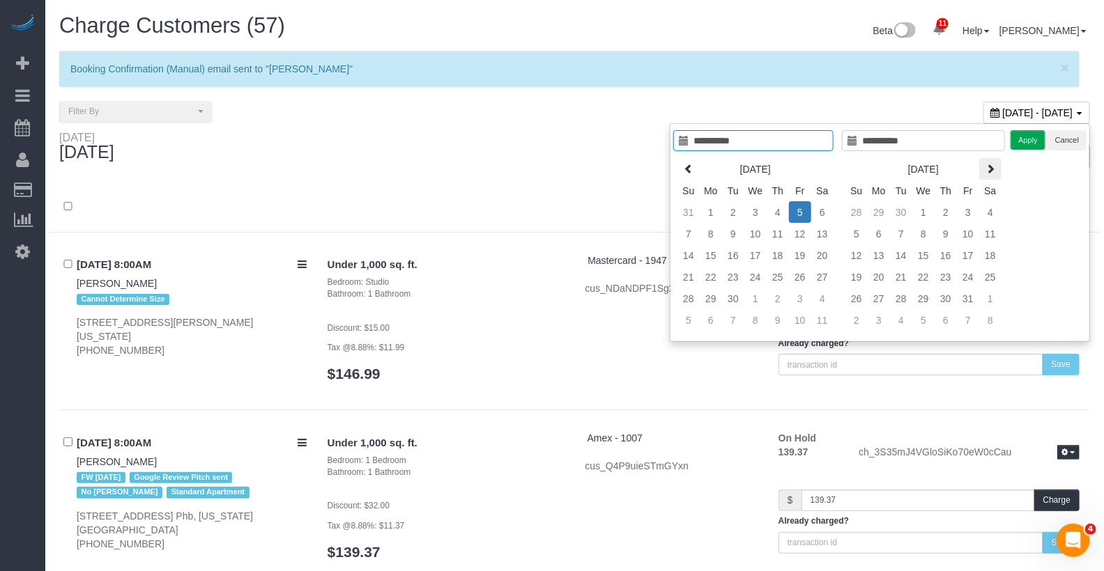
type input "**********"
click at [1015, 142] on button "Apply" at bounding box center [1027, 140] width 35 height 20
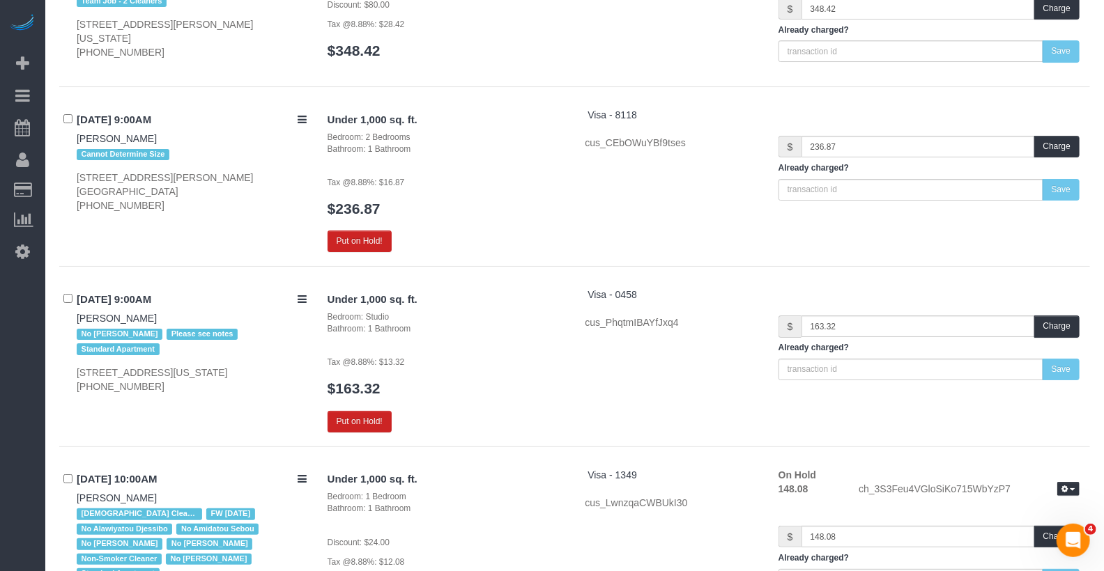
scroll to position [2310, 0]
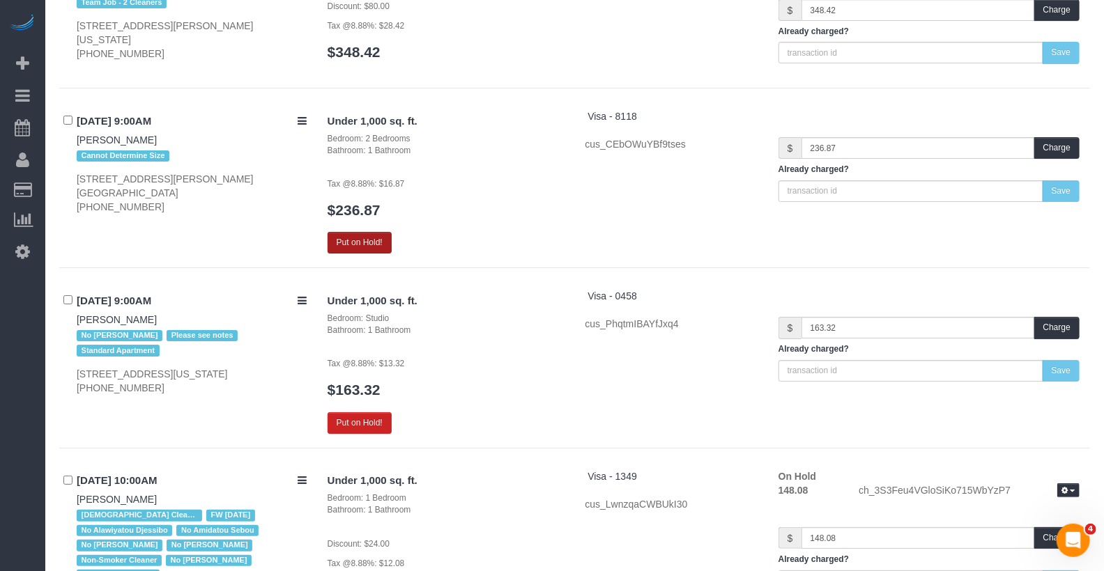
click at [372, 243] on button "Put on Hold!" at bounding box center [360, 243] width 64 height 22
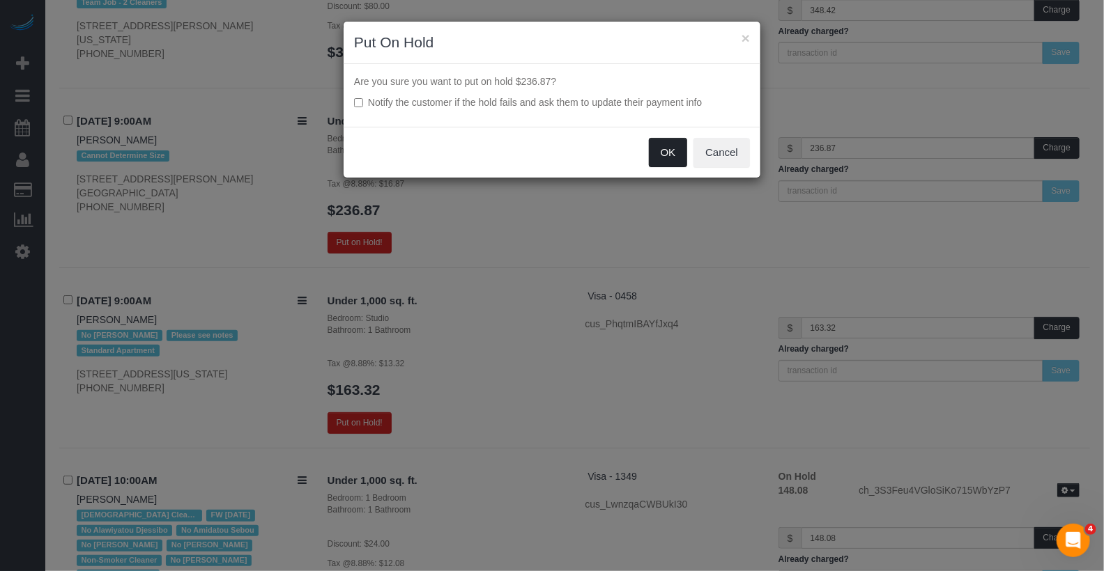
click at [655, 160] on button "OK" at bounding box center [668, 152] width 39 height 29
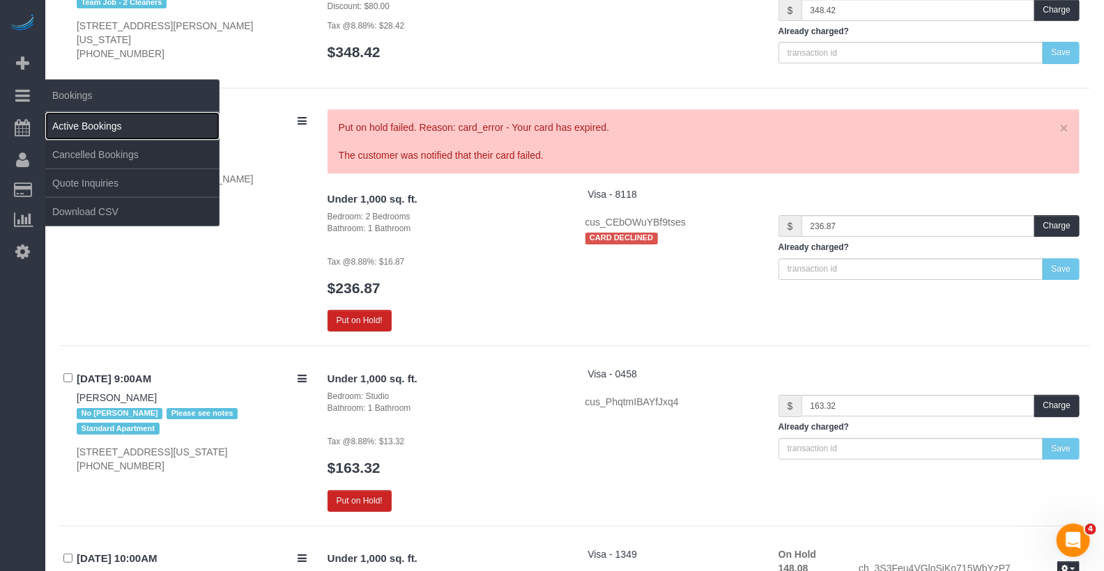
click at [74, 116] on link "Active Bookings" at bounding box center [132, 126] width 174 height 28
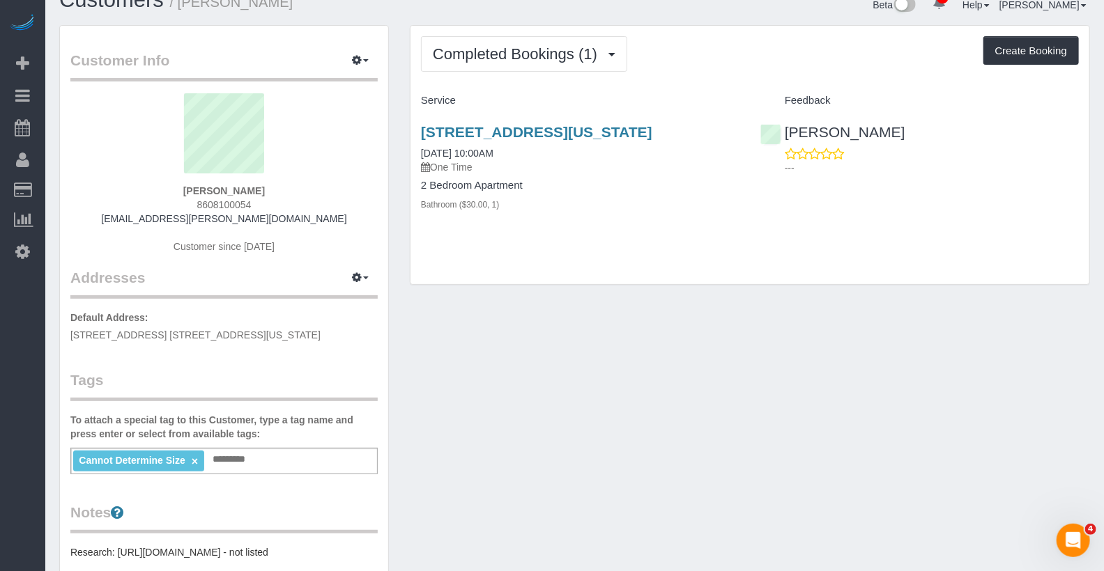
scroll to position [29, 0]
